Goal: Task Accomplishment & Management: Manage account settings

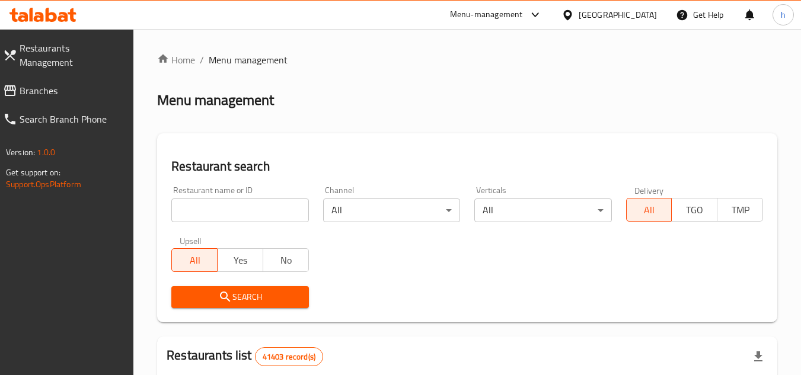
click at [500, 14] on div "Menu-management" at bounding box center [486, 15] width 73 height 14
click at [415, 134] on div "Restaurant-Management" at bounding box center [422, 131] width 93 height 13
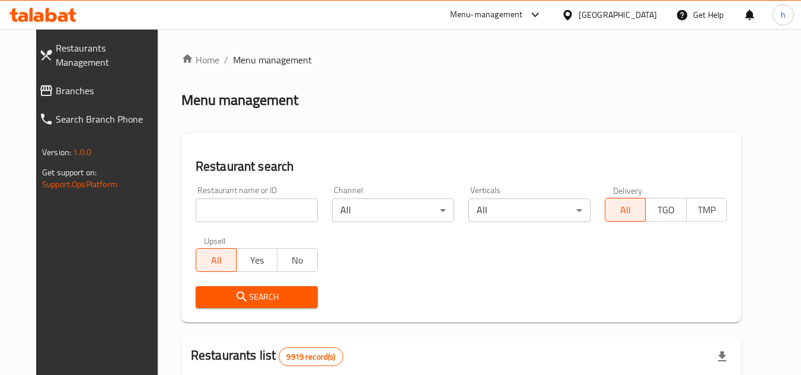
click at [78, 84] on span "Branches" at bounding box center [108, 91] width 105 height 14
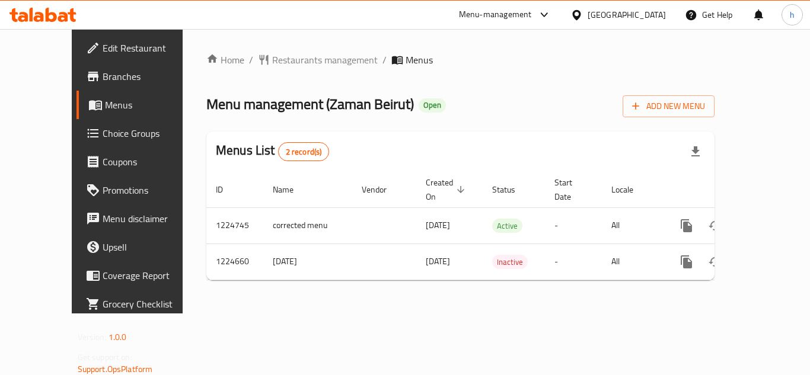
click at [510, 14] on div "Menu-management" at bounding box center [495, 15] width 73 height 14
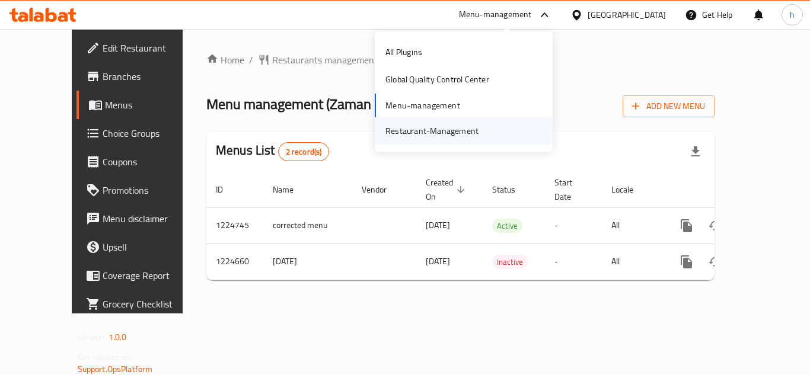
click at [434, 136] on div "Restaurant-Management" at bounding box center [431, 131] width 93 height 13
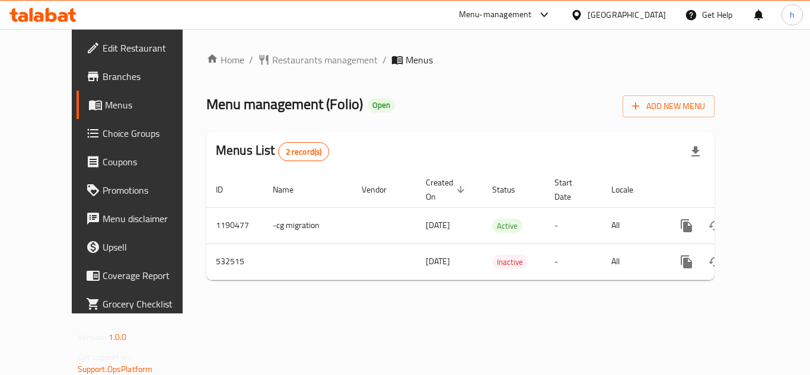
click at [532, 12] on div "Menu-management" at bounding box center [495, 15] width 73 height 14
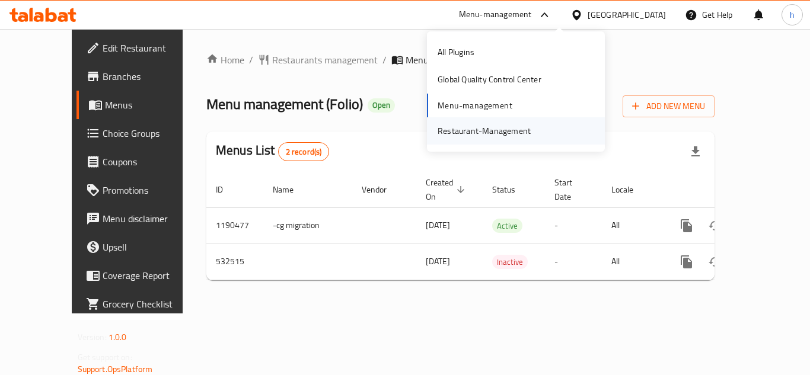
click at [489, 125] on div "Restaurant-Management" at bounding box center [484, 131] width 93 height 13
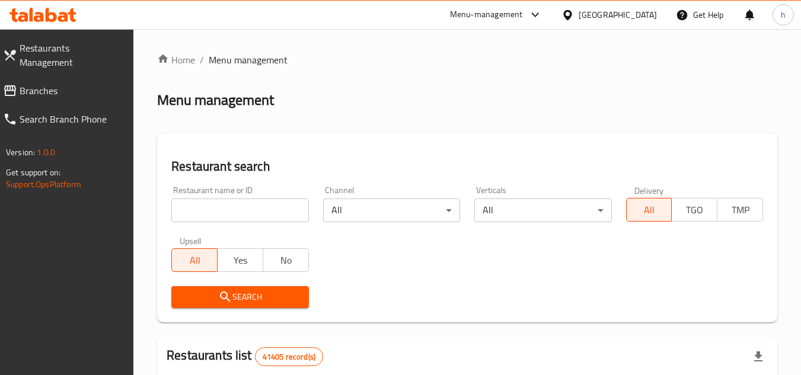
click at [66, 84] on span "Branches" at bounding box center [72, 91] width 105 height 14
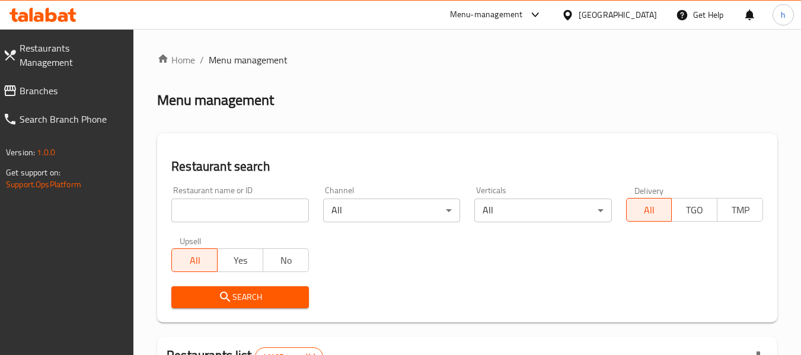
click at [48, 84] on span "Branches" at bounding box center [72, 91] width 105 height 14
